Goal: Information Seeking & Learning: Learn about a topic

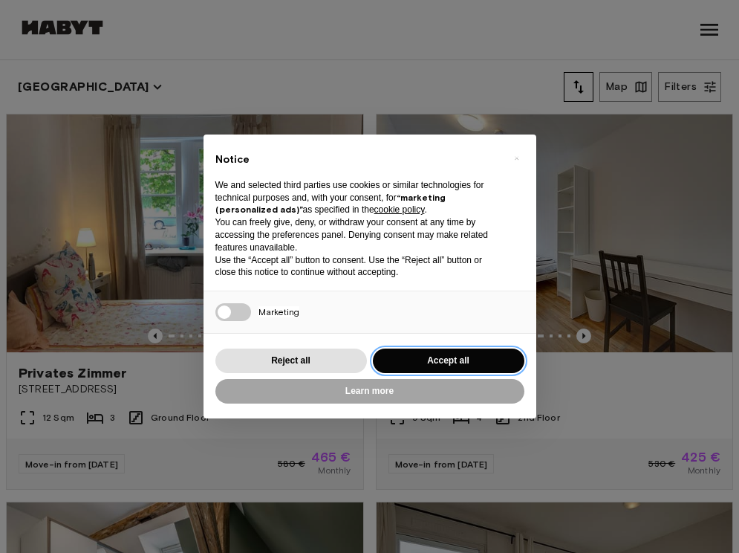
click at [417, 349] on button "Accept all" at bounding box center [449, 360] width 152 height 25
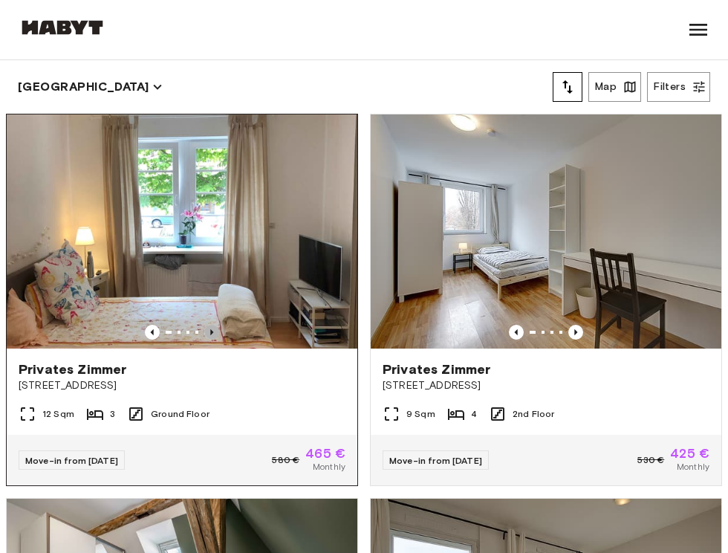
click at [207, 325] on icon "Previous image" at bounding box center [211, 332] width 15 height 15
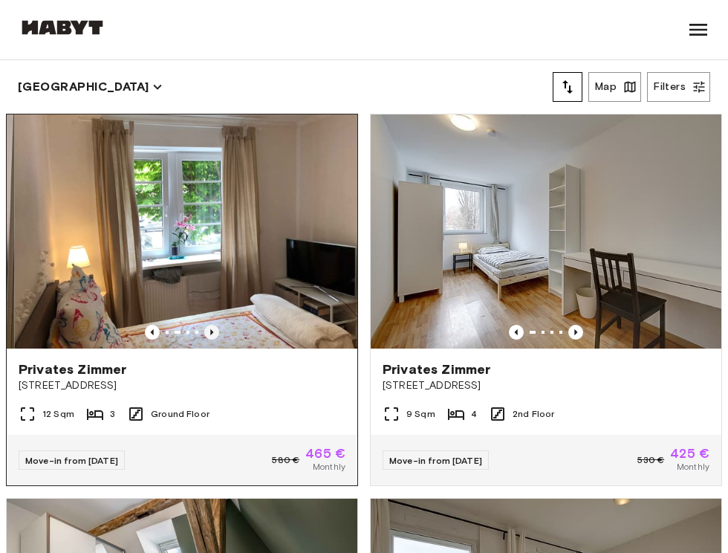
click at [207, 325] on icon "Previous image" at bounding box center [211, 332] width 15 height 15
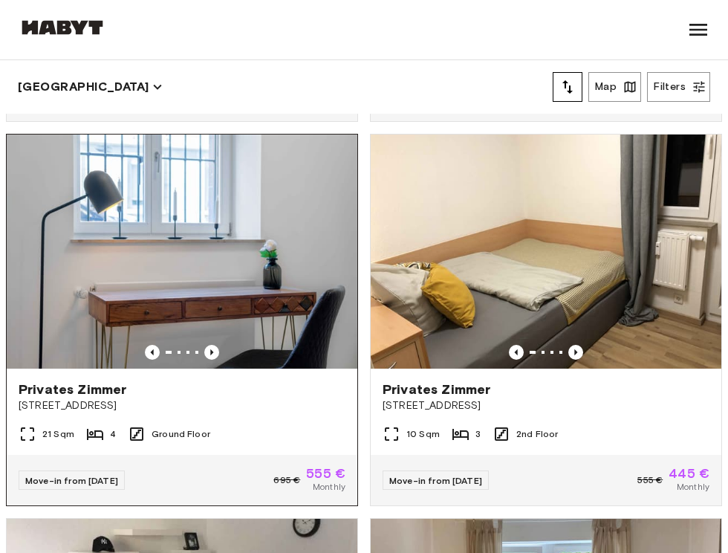
scroll to position [3424, 0]
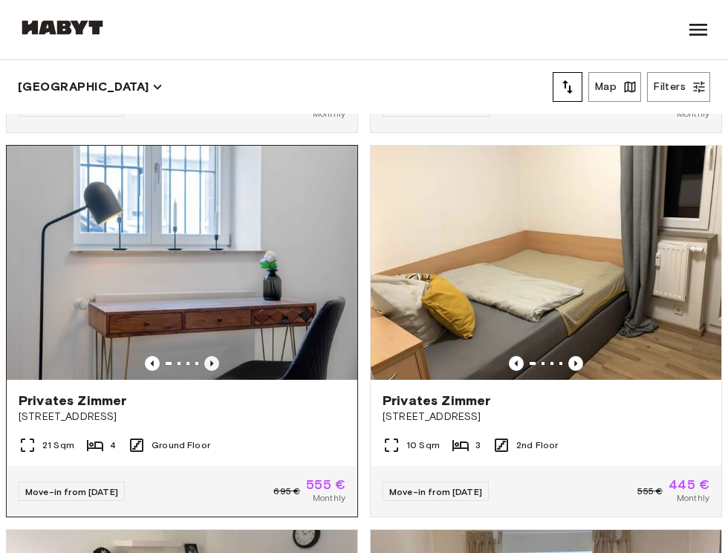
click at [204, 371] on icon "Previous image" at bounding box center [211, 363] width 15 height 15
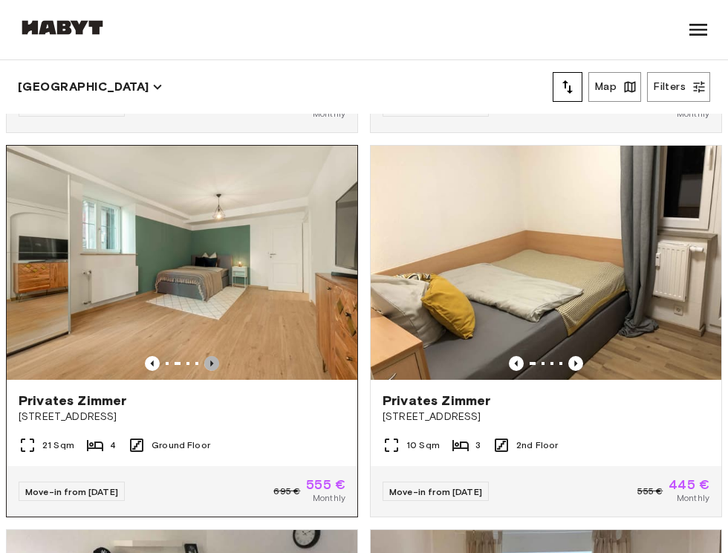
click at [204, 371] on icon "Previous image" at bounding box center [211, 363] width 15 height 15
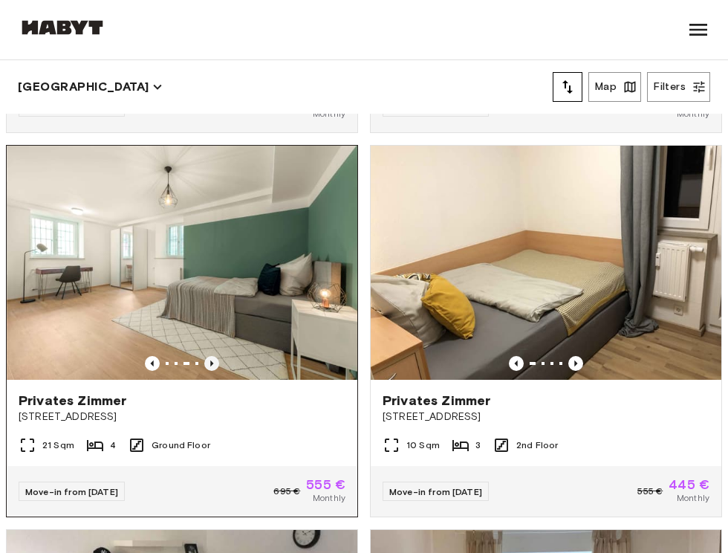
click at [204, 371] on icon "Previous image" at bounding box center [211, 363] width 15 height 15
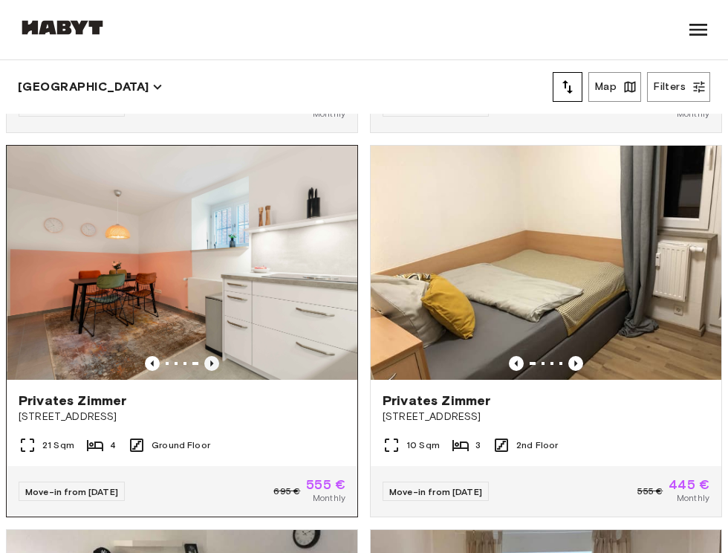
click at [204, 371] on icon "Previous image" at bounding box center [211, 363] width 15 height 15
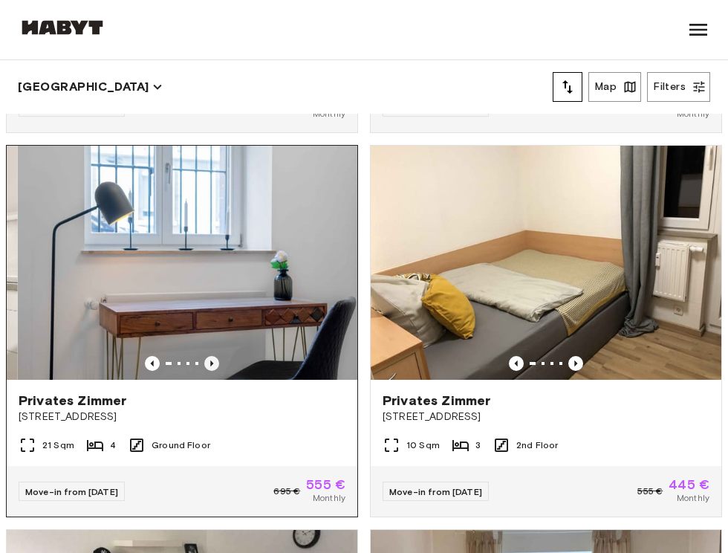
click at [204, 371] on icon "Previous image" at bounding box center [211, 363] width 15 height 15
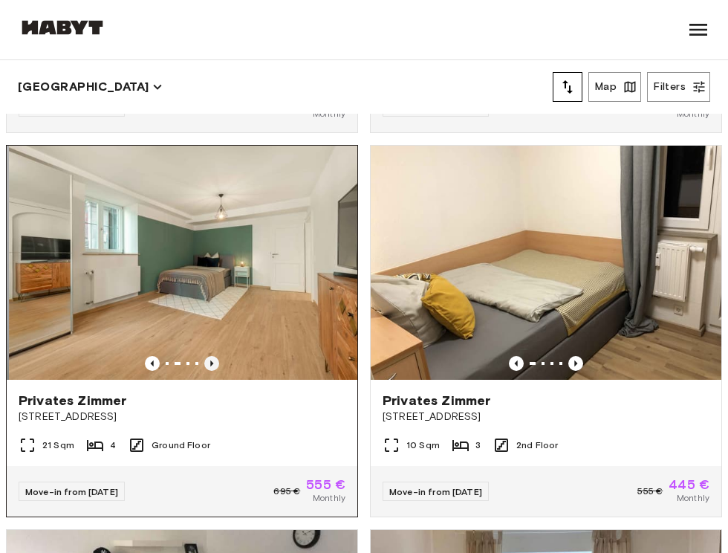
click at [204, 371] on icon "Previous image" at bounding box center [211, 363] width 15 height 15
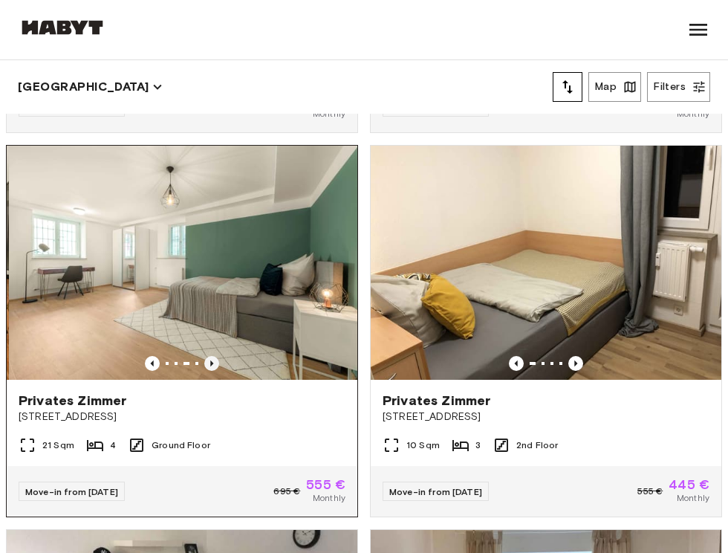
click at [204, 371] on icon "Previous image" at bounding box center [211, 363] width 15 height 15
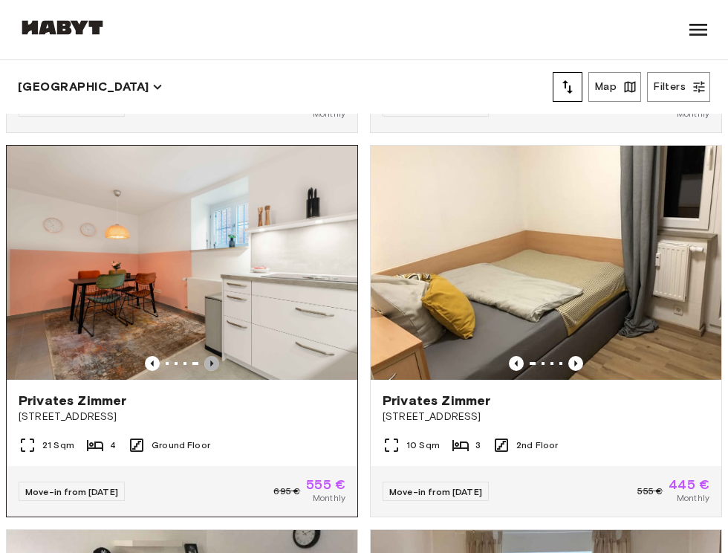
click at [204, 371] on icon "Previous image" at bounding box center [211, 363] width 15 height 15
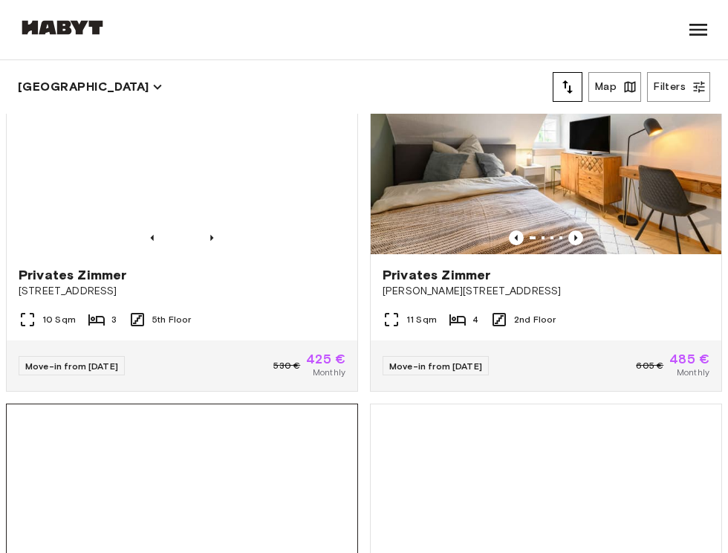
scroll to position [5780, 0]
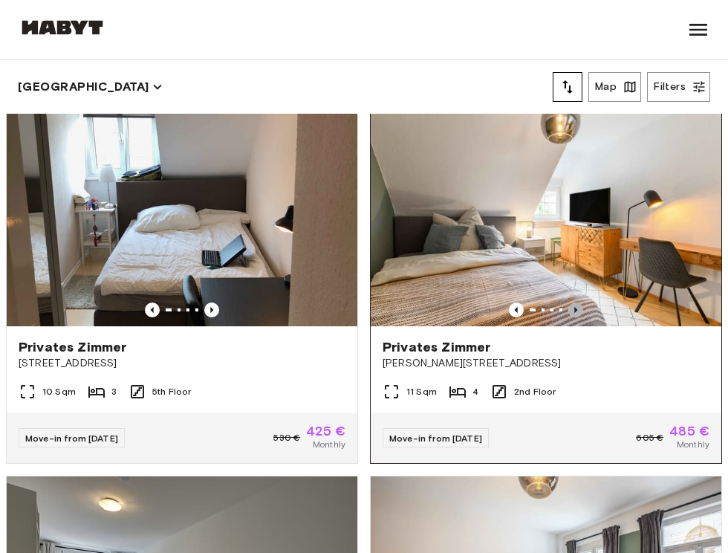
click at [574, 312] on icon "Previous image" at bounding box center [575, 309] width 3 height 6
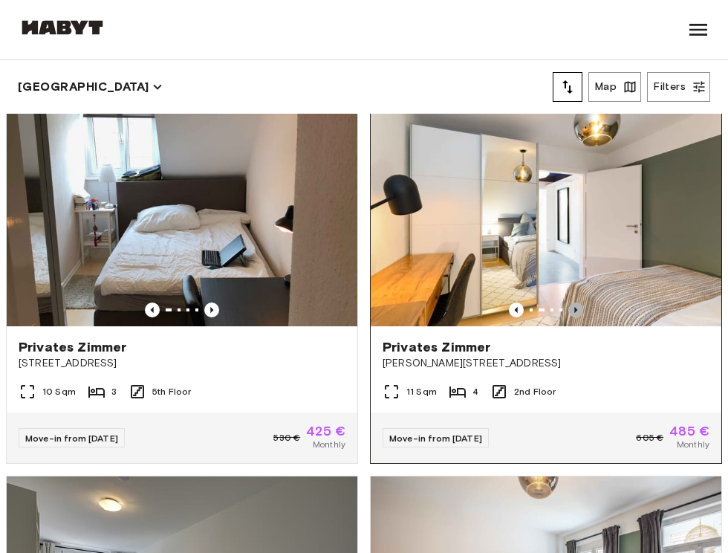
click at [568, 317] on icon "Previous image" at bounding box center [575, 309] width 15 height 15
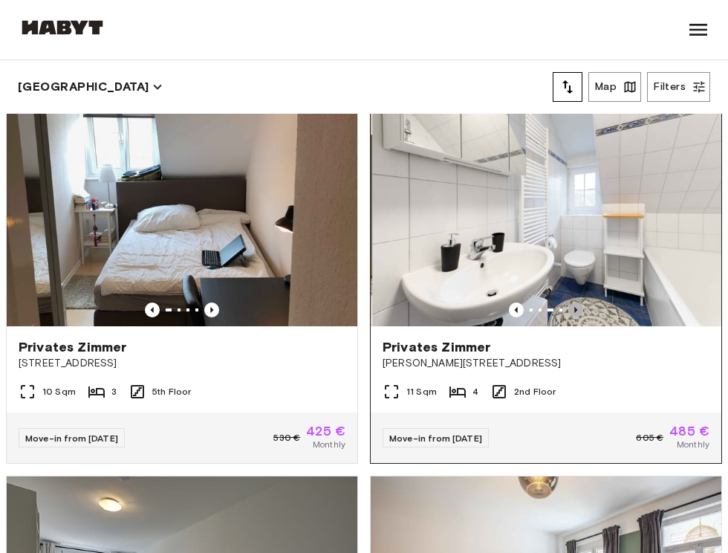
click at [568, 317] on icon "Previous image" at bounding box center [575, 309] width 15 height 15
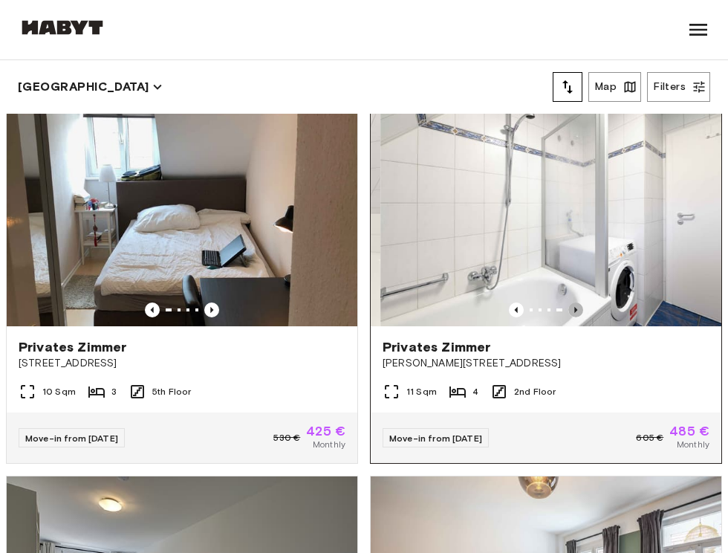
click at [568, 317] on icon "Previous image" at bounding box center [575, 309] width 15 height 15
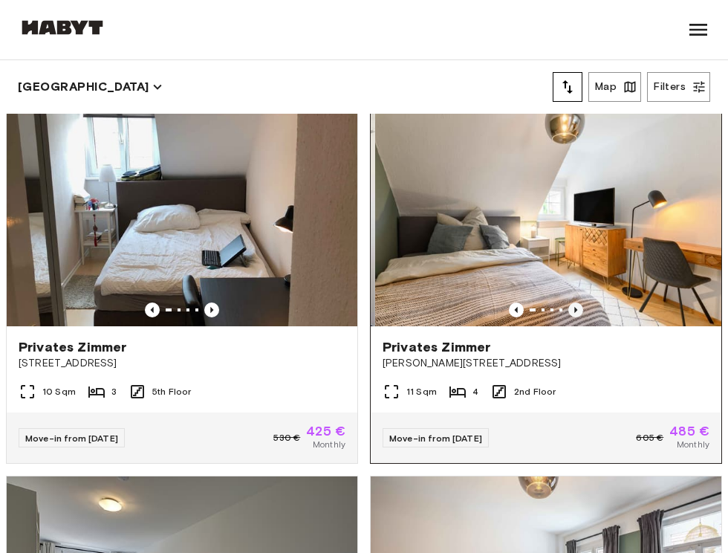
click at [568, 317] on icon "Previous image" at bounding box center [575, 309] width 15 height 15
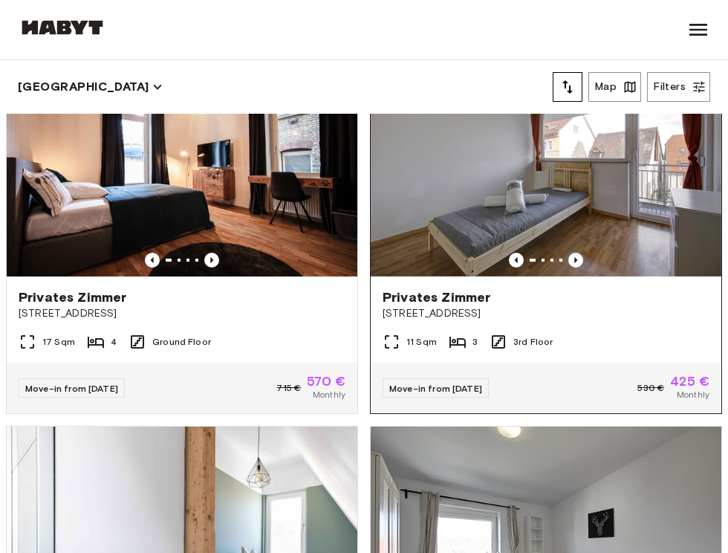
scroll to position [7709, 0]
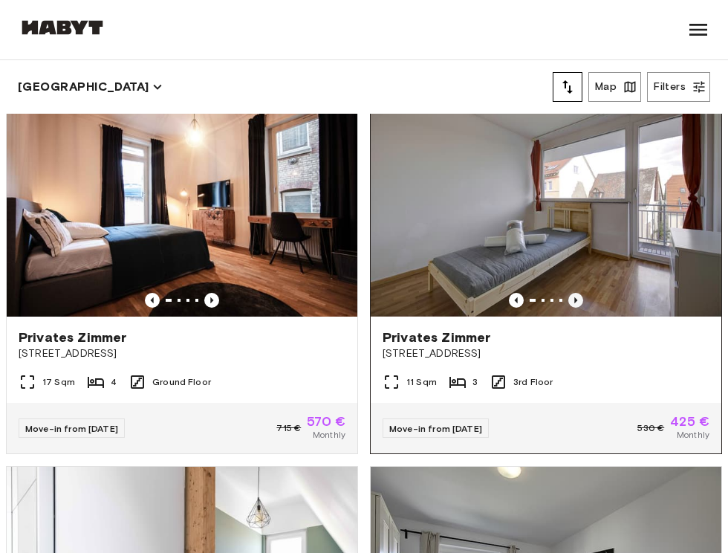
click at [568, 308] on icon "Previous image" at bounding box center [575, 300] width 15 height 15
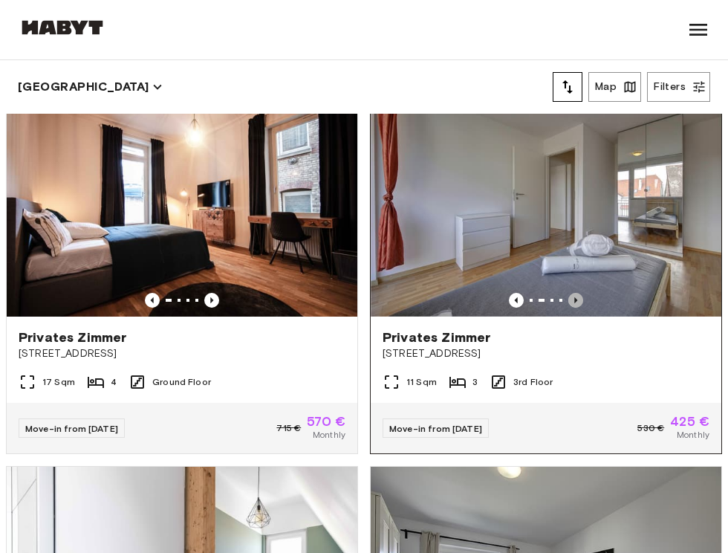
click at [568, 308] on icon "Previous image" at bounding box center [575, 300] width 15 height 15
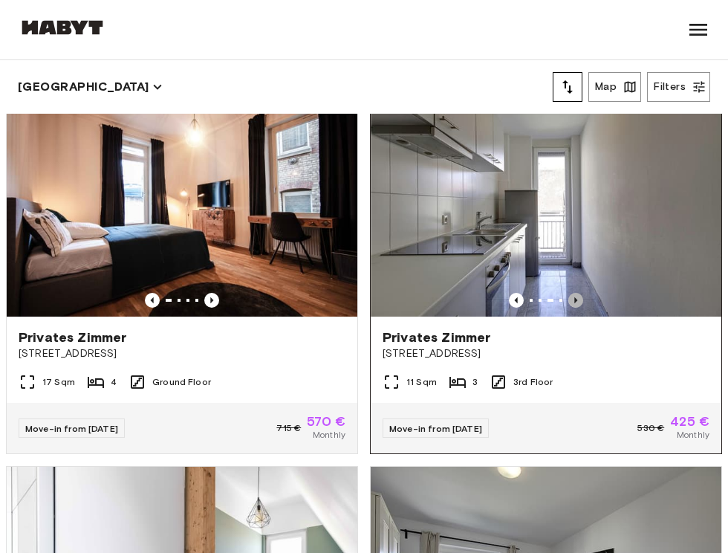
click at [568, 308] on icon "Previous image" at bounding box center [575, 300] width 15 height 15
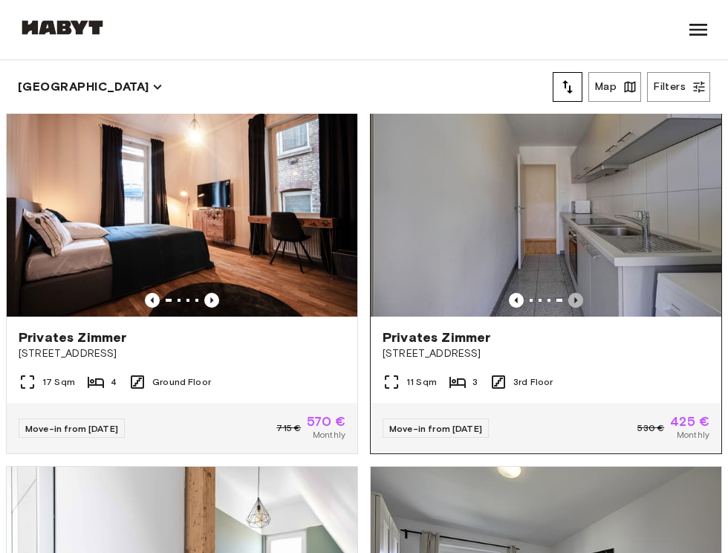
click at [568, 308] on icon "Previous image" at bounding box center [575, 300] width 15 height 15
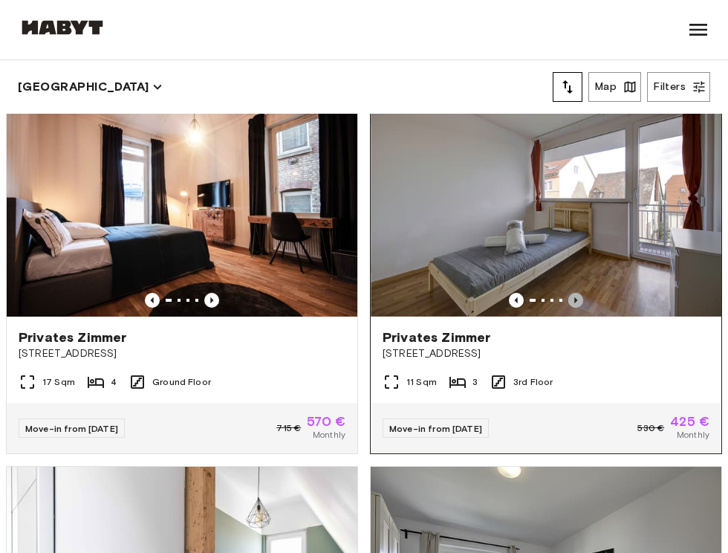
click at [568, 308] on icon "Previous image" at bounding box center [575, 300] width 15 height 15
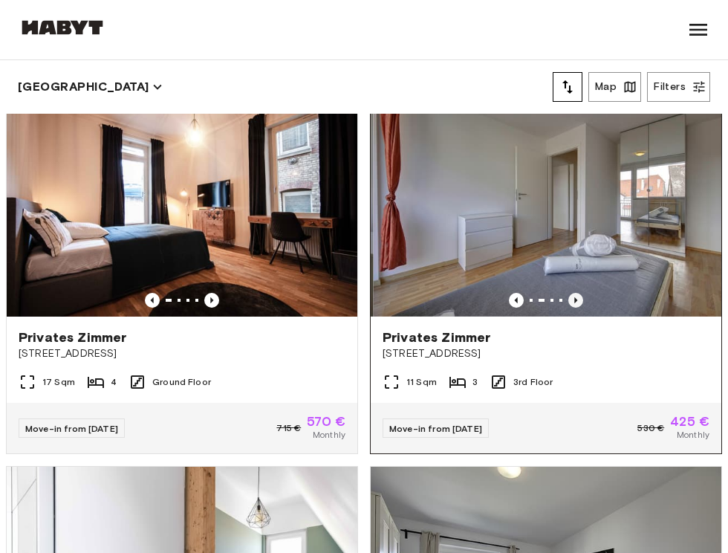
click at [568, 308] on icon "Previous image" at bounding box center [575, 300] width 15 height 15
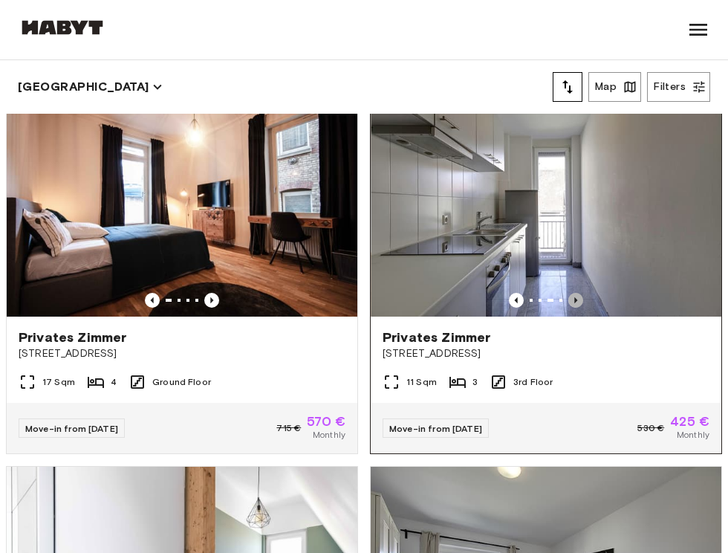
click at [568, 308] on icon "Previous image" at bounding box center [575, 300] width 15 height 15
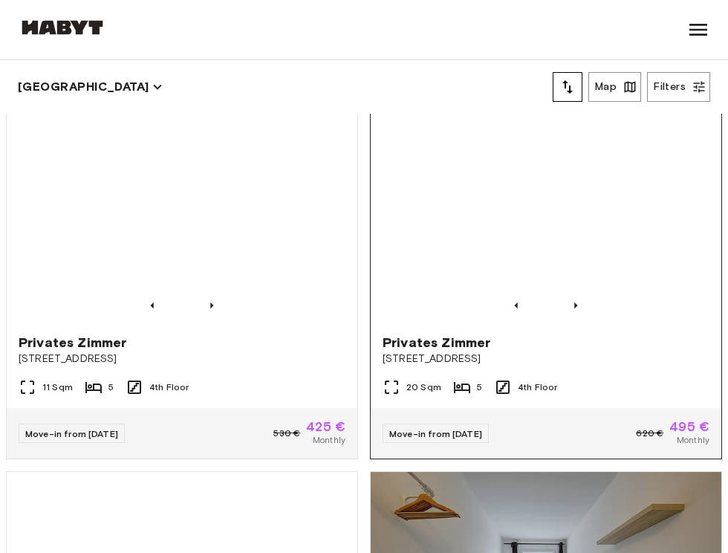
scroll to position [9269, 0]
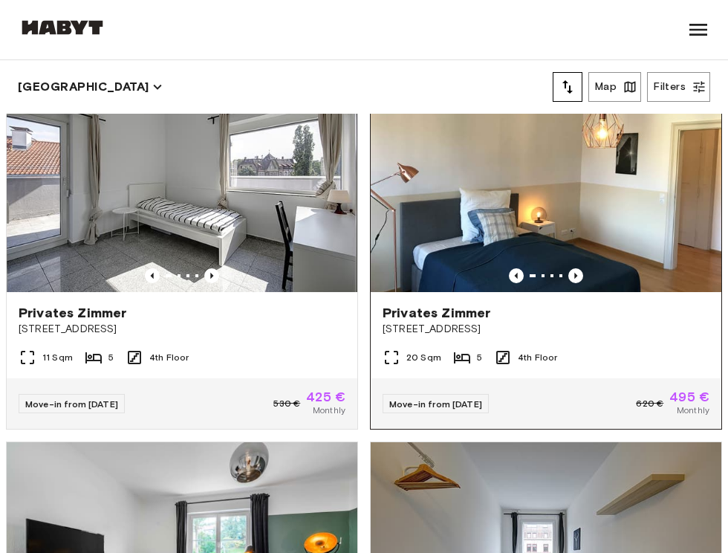
click at [555, 293] on img at bounding box center [546, 176] width 351 height 234
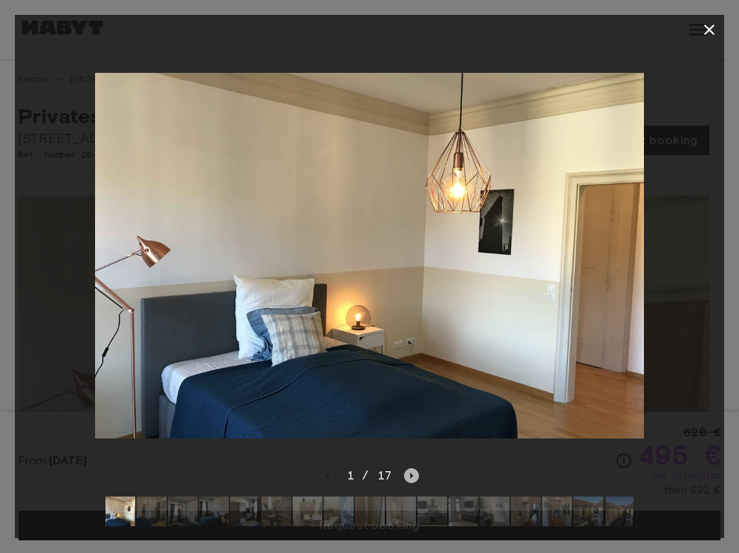
click at [412, 473] on icon "Next image" at bounding box center [411, 476] width 3 height 6
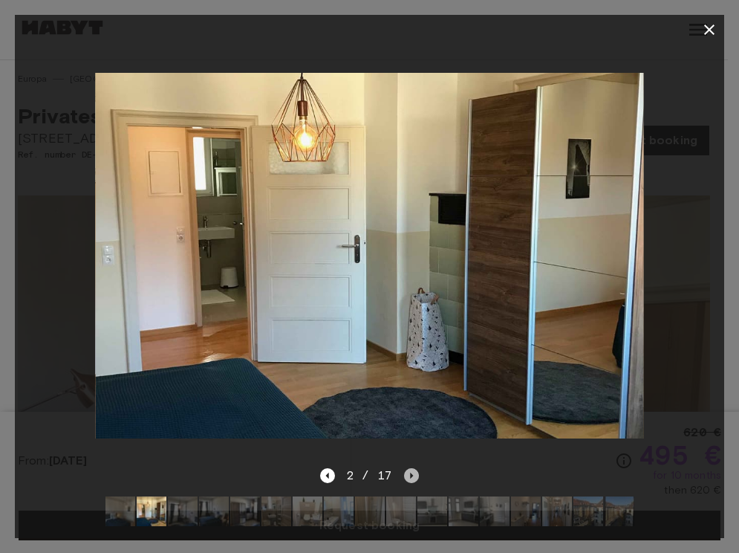
click at [412, 473] on icon "Next image" at bounding box center [411, 476] width 3 height 6
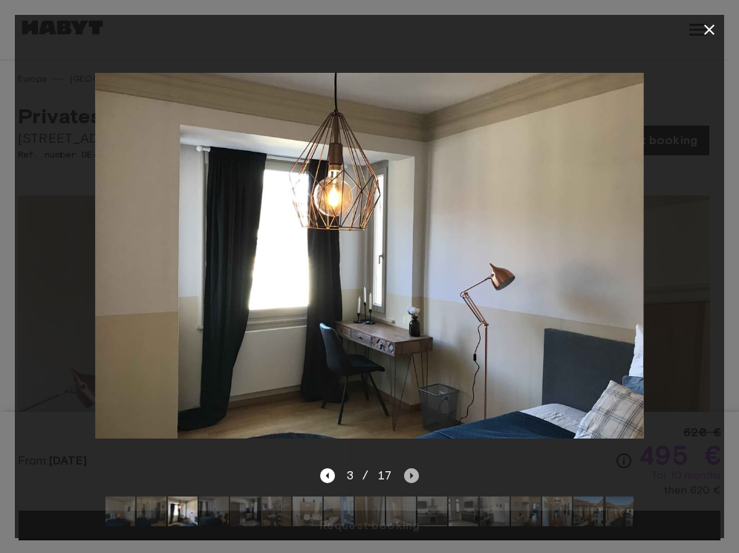
click at [412, 473] on icon "Next image" at bounding box center [411, 476] width 3 height 6
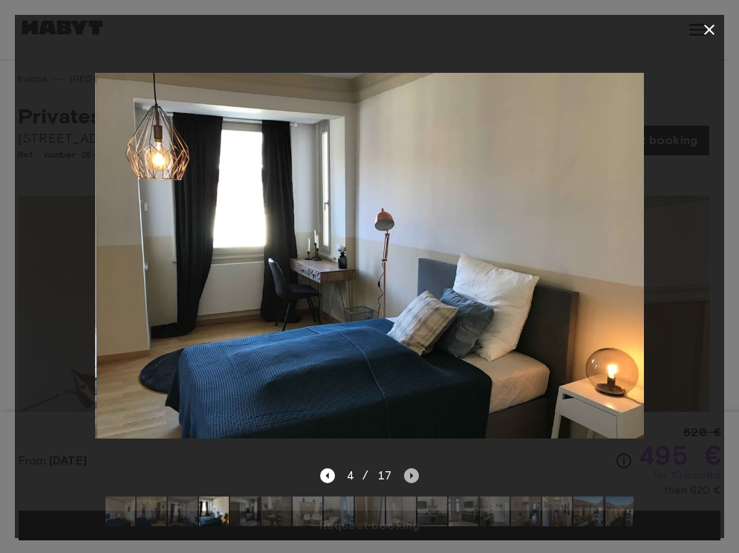
click at [412, 473] on icon "Next image" at bounding box center [411, 476] width 3 height 6
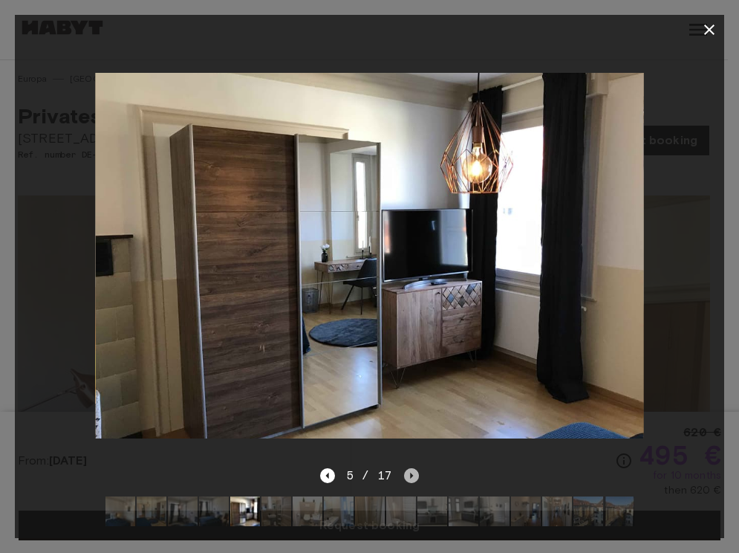
click at [412, 473] on icon "Next image" at bounding box center [411, 476] width 3 height 6
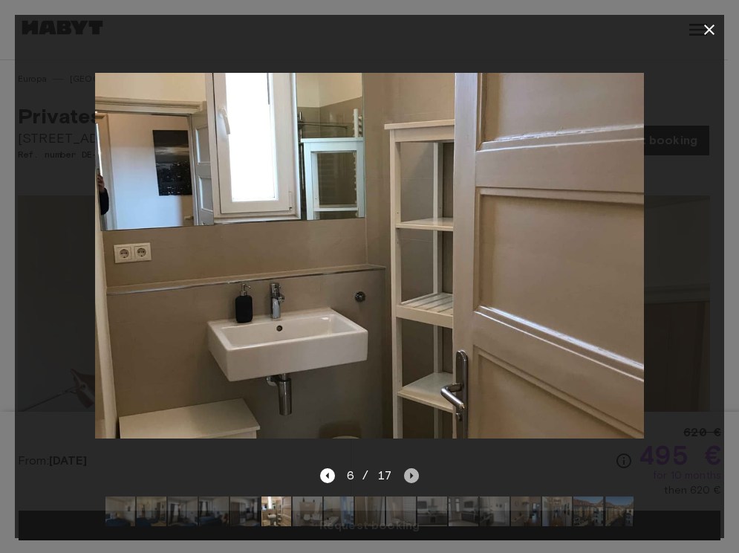
click at [412, 473] on icon "Next image" at bounding box center [411, 476] width 3 height 6
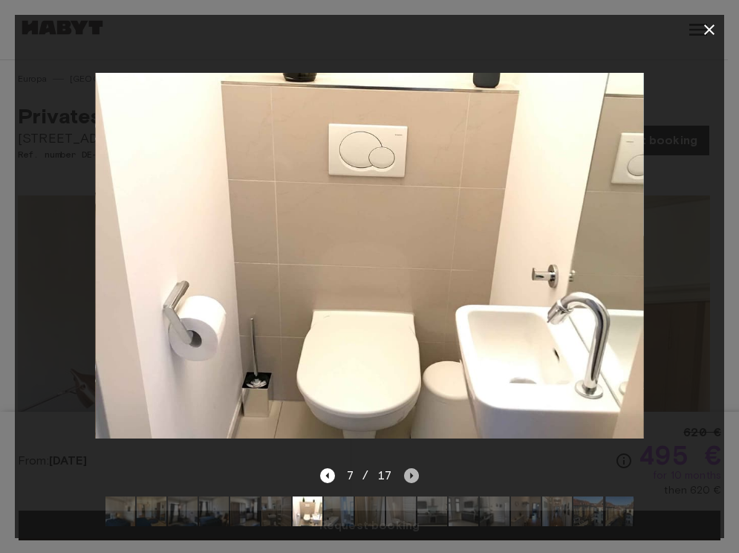
click at [412, 473] on icon "Next image" at bounding box center [411, 476] width 3 height 6
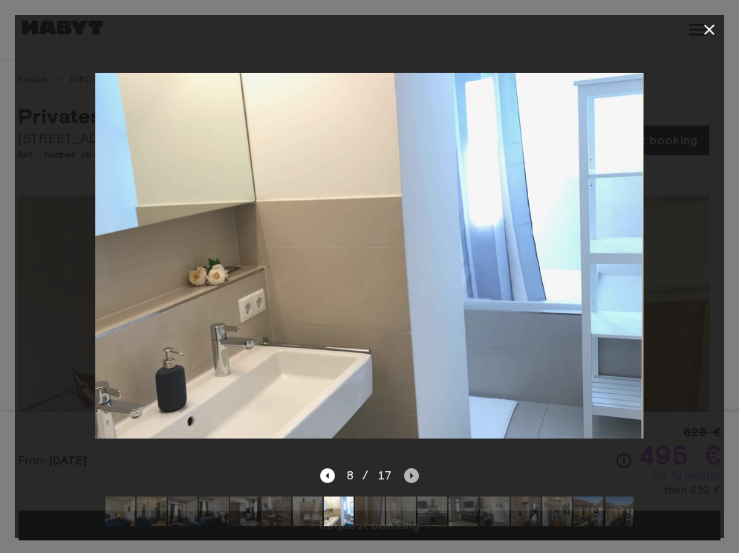
click at [412, 473] on icon "Next image" at bounding box center [411, 476] width 3 height 6
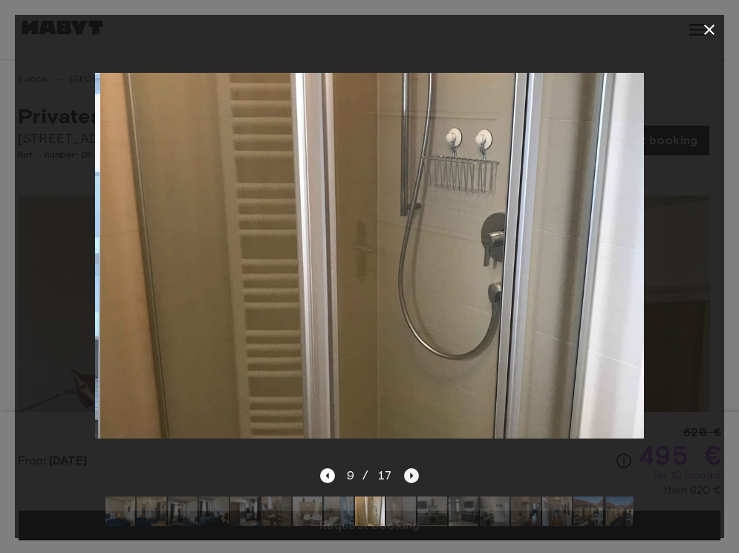
click at [412, 473] on icon "Next image" at bounding box center [411, 476] width 3 height 6
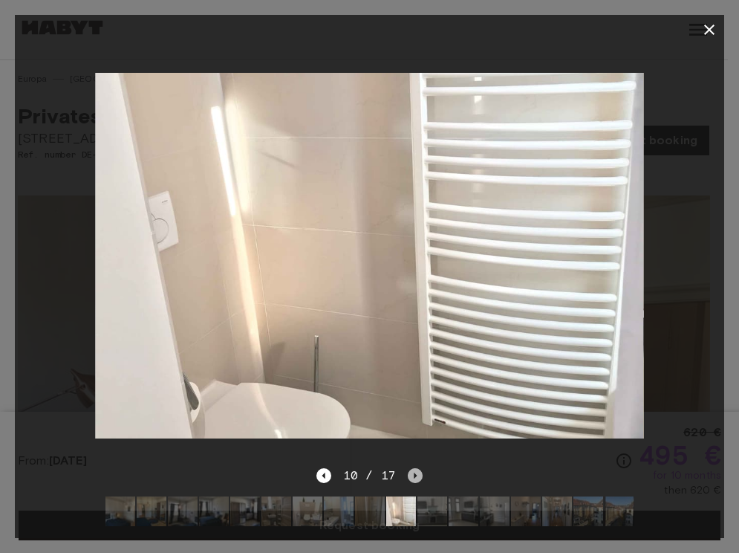
click at [412, 468] on icon "Next image" at bounding box center [415, 475] width 15 height 15
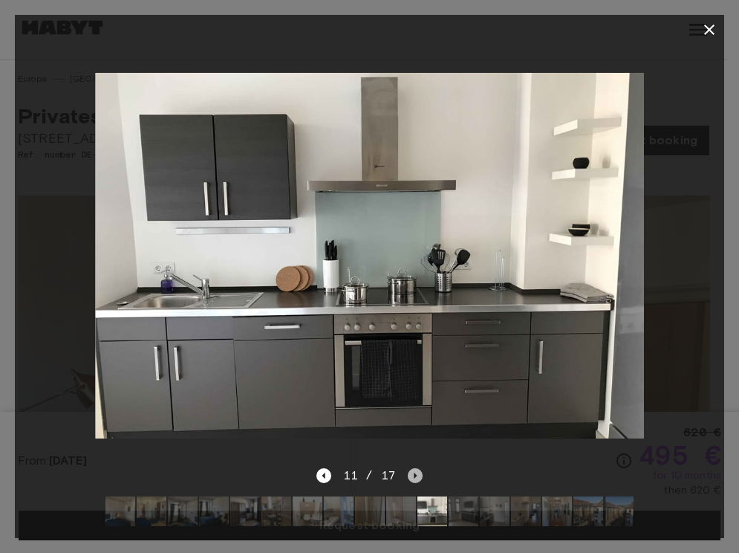
click at [412, 468] on icon "Next image" at bounding box center [415, 475] width 15 height 15
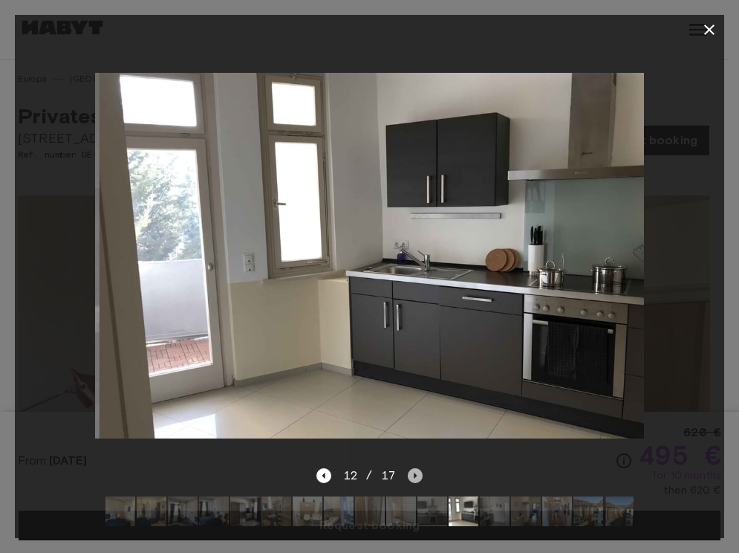
click at [412, 468] on icon "Next image" at bounding box center [415, 475] width 15 height 15
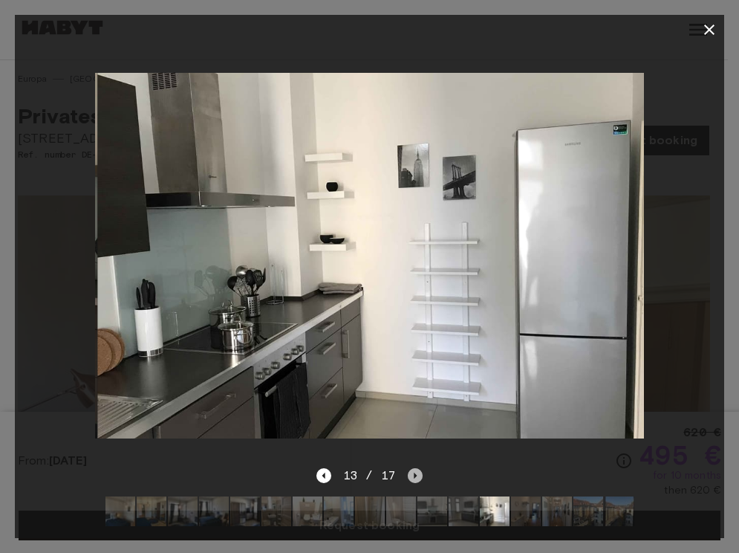
click at [412, 468] on icon "Next image" at bounding box center [415, 475] width 15 height 15
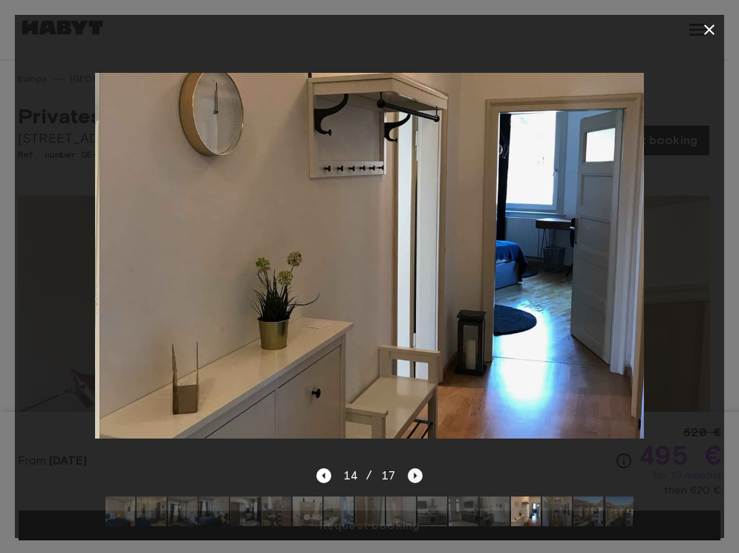
click at [412, 468] on icon "Next image" at bounding box center [415, 475] width 15 height 15
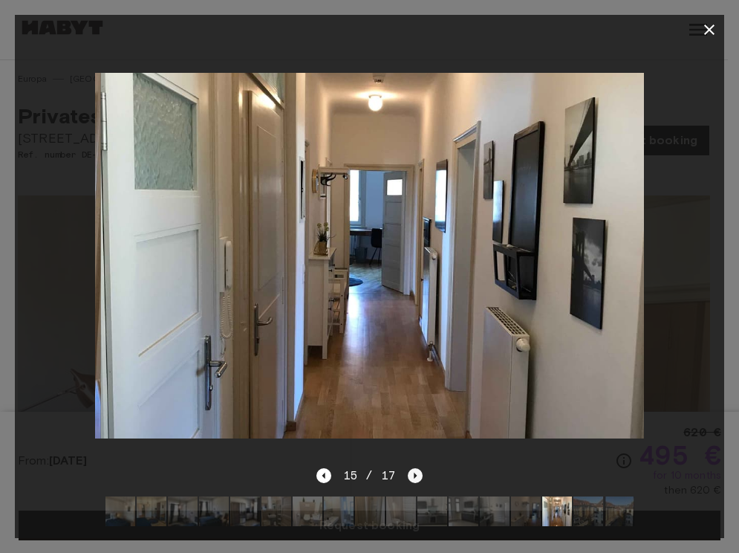
click at [412, 468] on icon "Next image" at bounding box center [415, 475] width 15 height 15
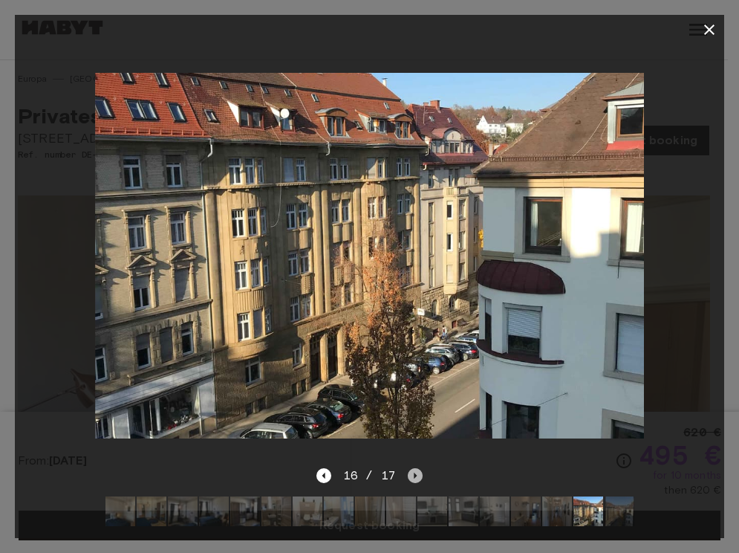
click at [412, 468] on icon "Next image" at bounding box center [415, 475] width 15 height 15
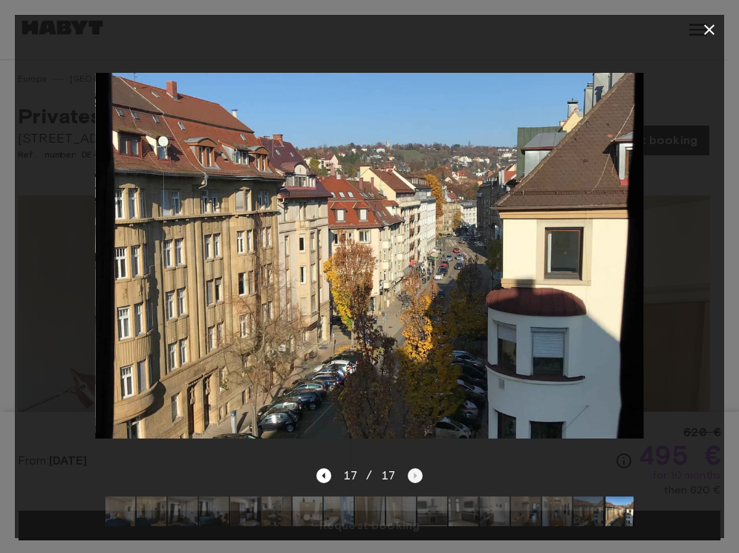
click at [412, 467] on div "17 / 17" at bounding box center [370, 476] width 106 height 18
click at [702, 28] on icon "button" at bounding box center [710, 30] width 18 height 18
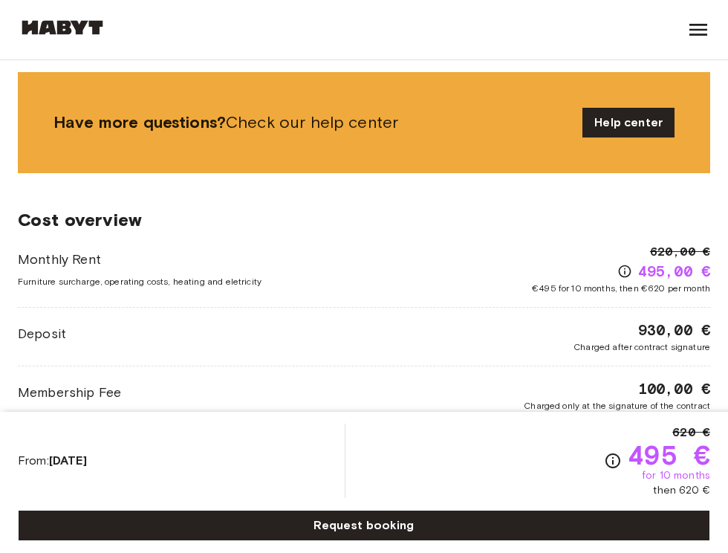
scroll to position [1319, 0]
